Goal: Find specific page/section: Find specific page/section

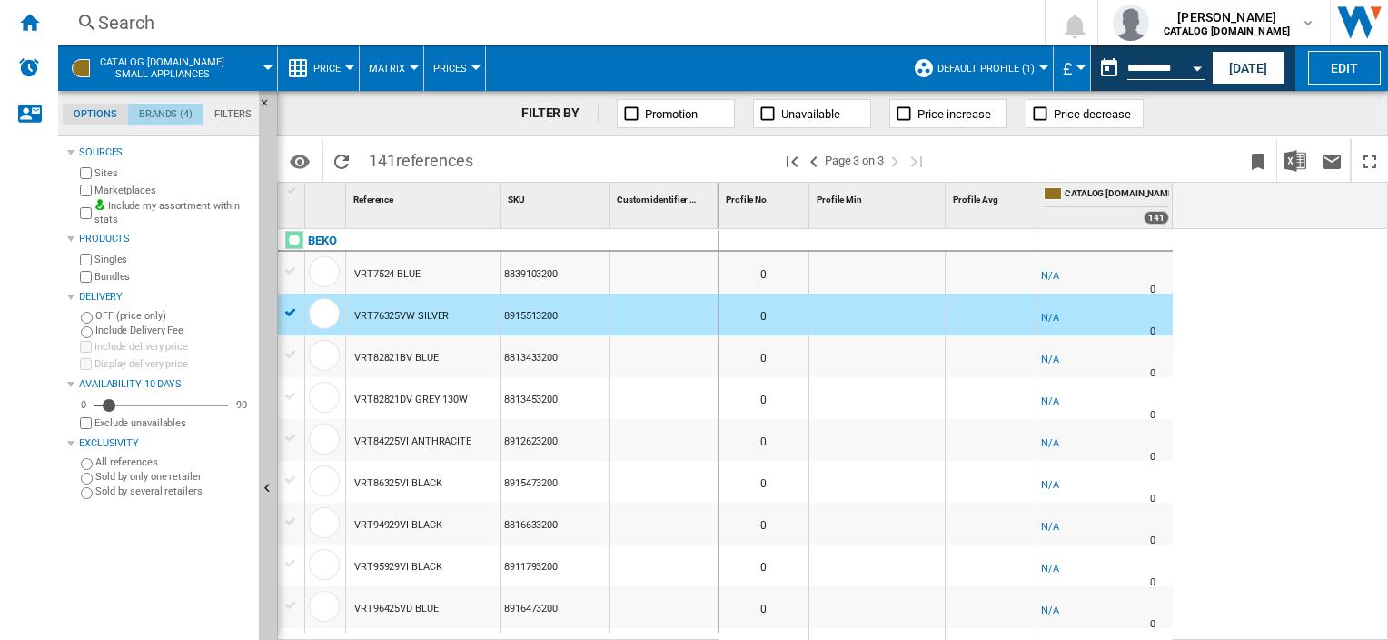
click at [178, 114] on md-tab-item "Brands (4)" at bounding box center [165, 115] width 75 height 22
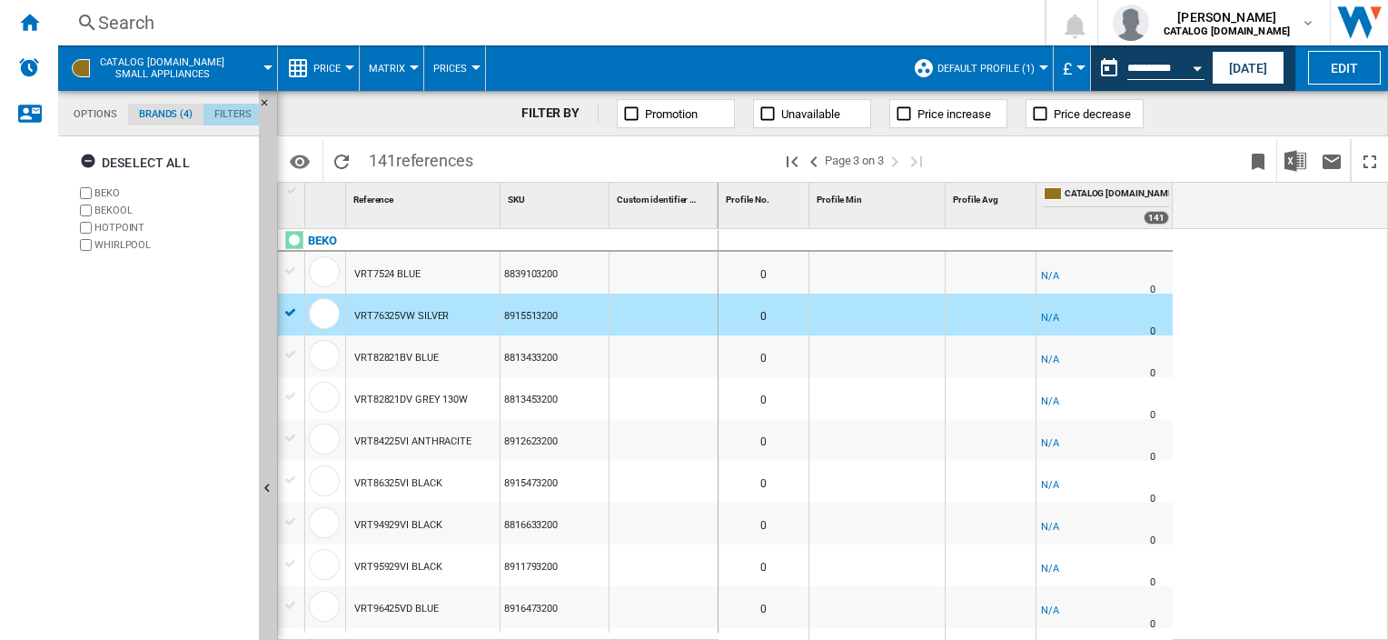
click at [236, 117] on md-tab-item "Filters" at bounding box center [233, 115] width 59 height 22
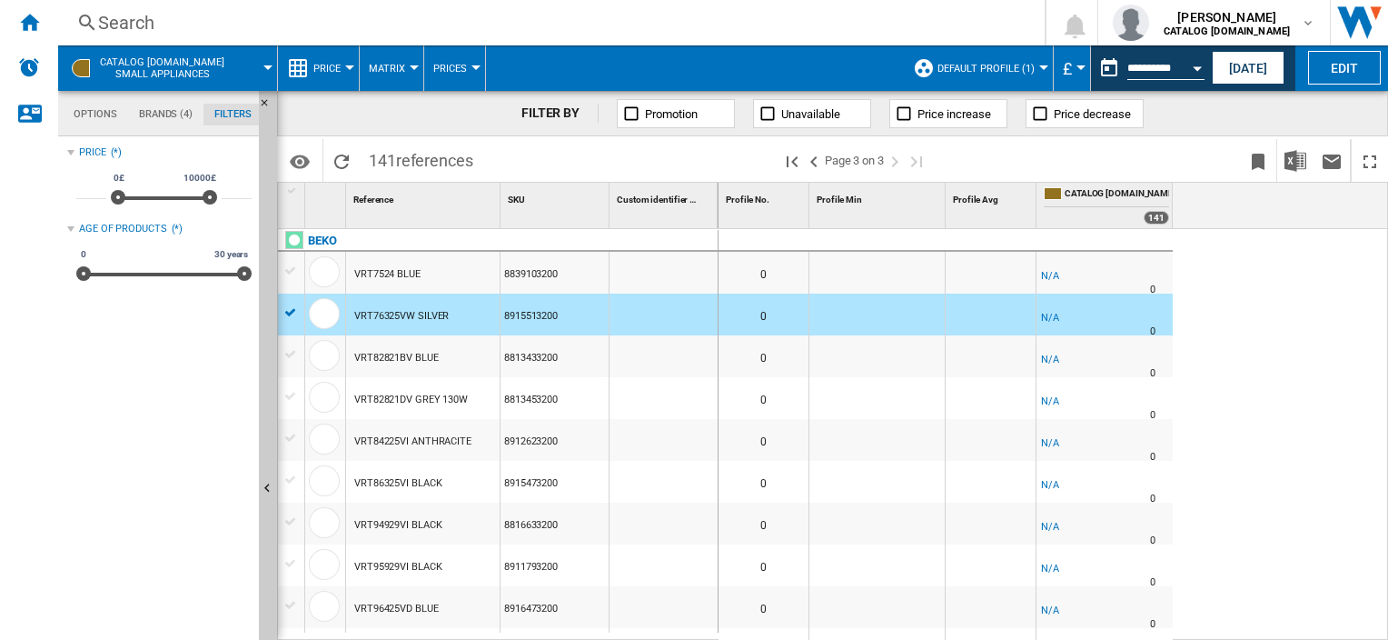
scroll to position [118, 0]
click at [90, 115] on md-tab-item "Options" at bounding box center [95, 115] width 65 height 22
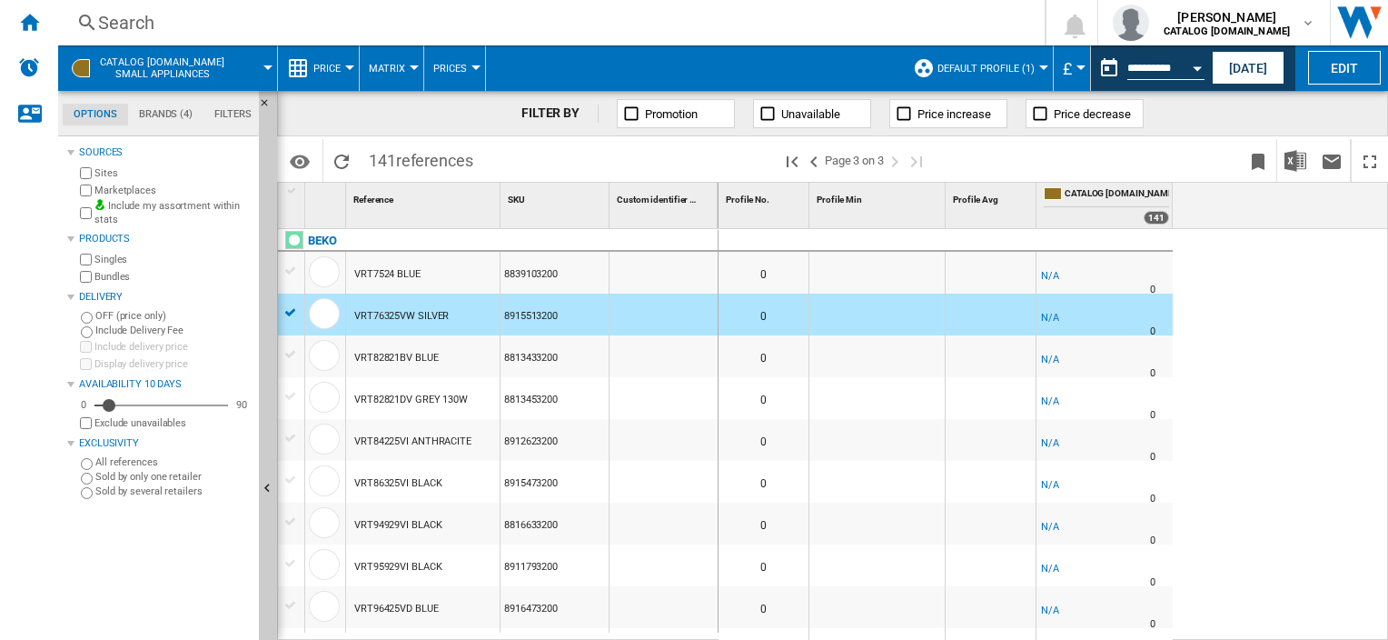
scroll to position [21, 0]
click at [348, 65] on div at bounding box center [349, 67] width 9 height 5
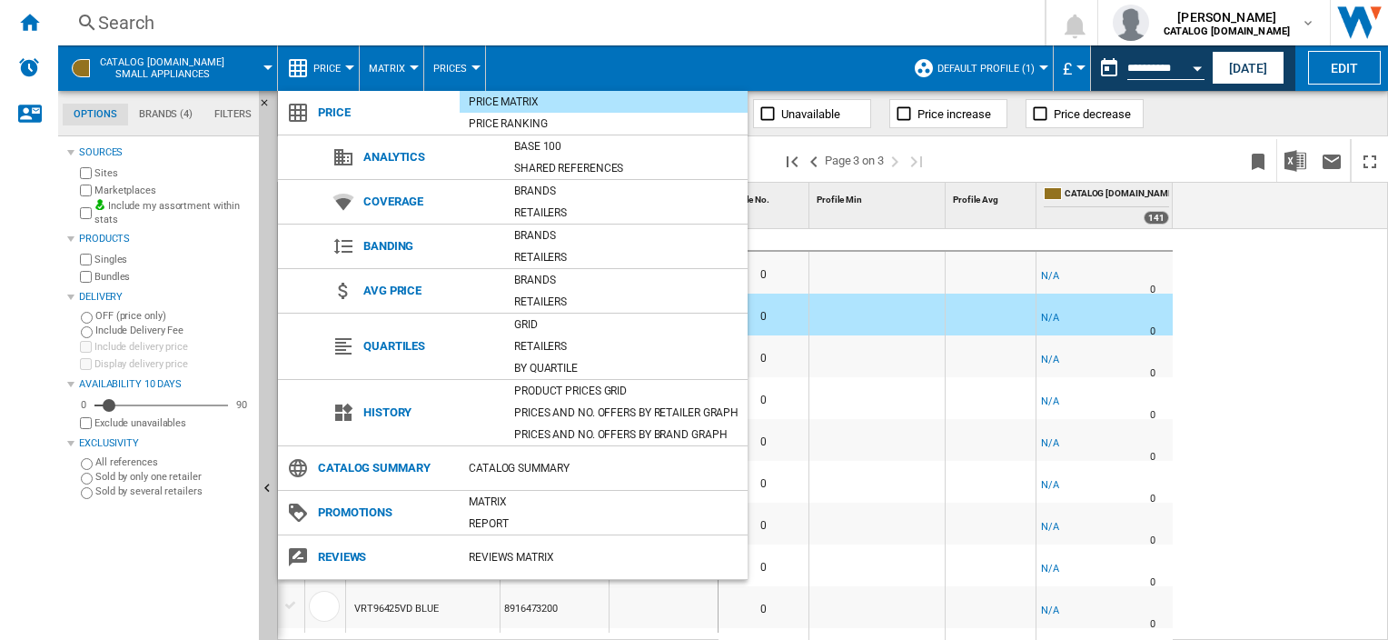
click at [396, 73] on md-backdrop at bounding box center [694, 320] width 1388 height 640
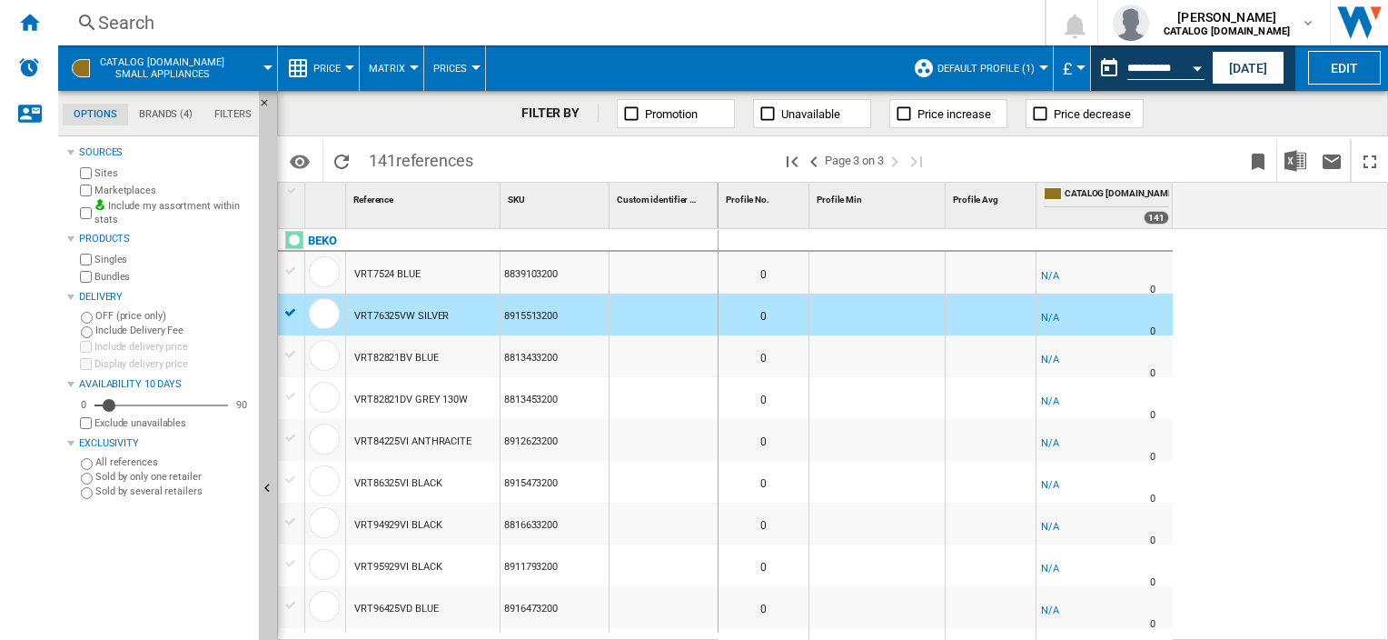
click at [396, 73] on span "Matrix" at bounding box center [387, 69] width 36 height 12
click at [396, 73] on md-backdrop at bounding box center [694, 320] width 1388 height 640
click at [391, 106] on span "Matrix" at bounding box center [393, 112] width 39 height 16
